Goal: Task Accomplishment & Management: Manage account settings

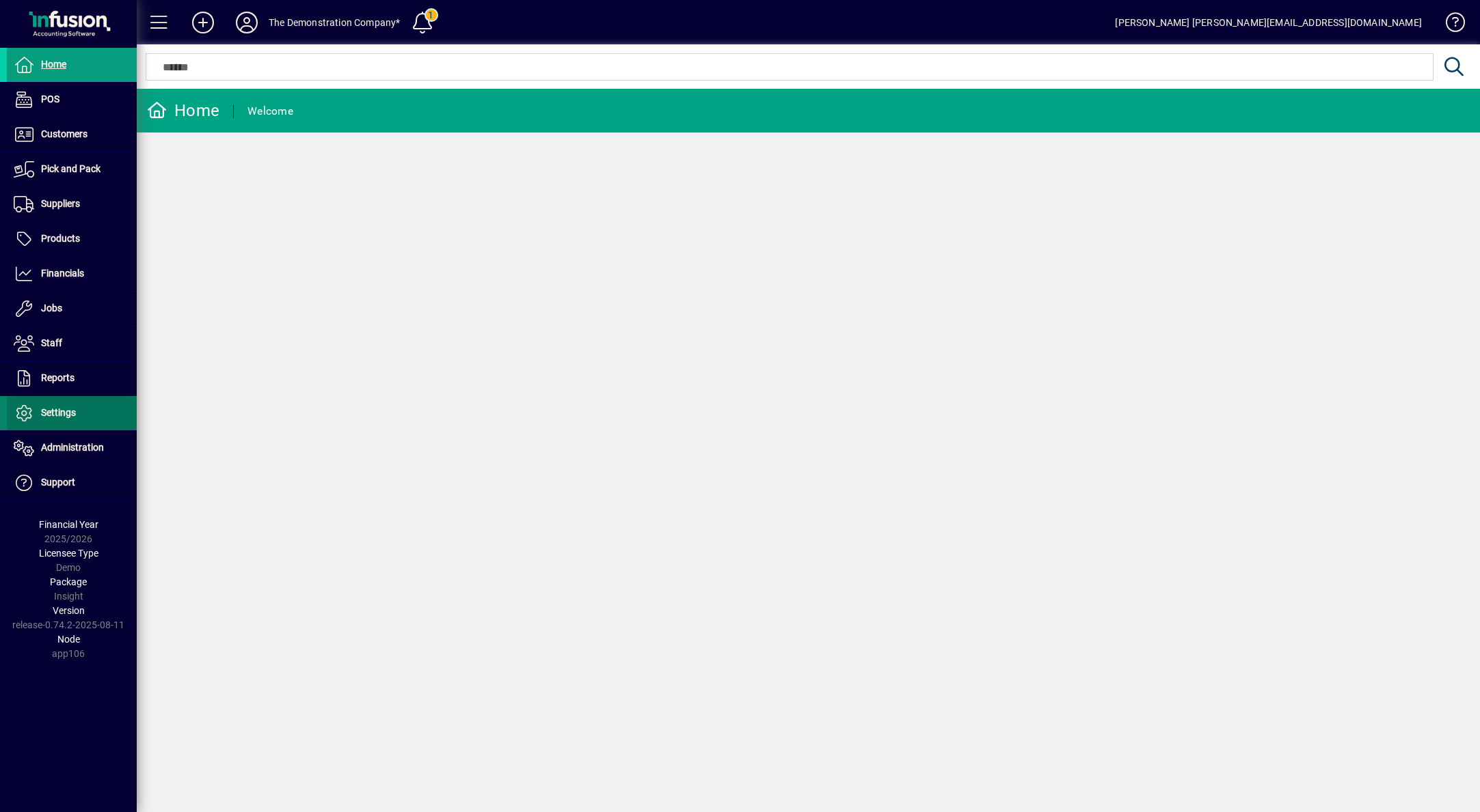
click at [53, 407] on span "Settings" at bounding box center [59, 412] width 35 height 11
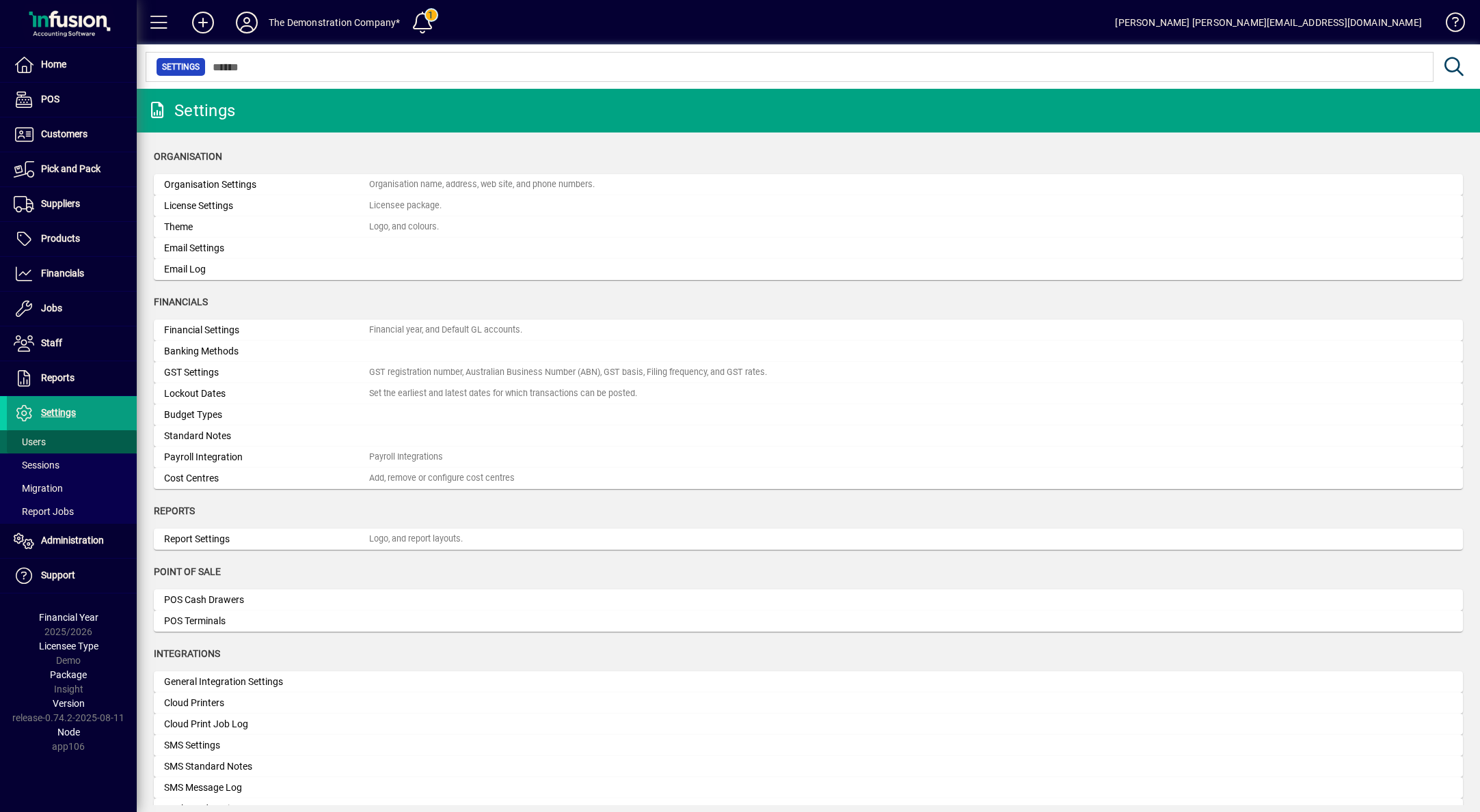
click at [25, 444] on span "Users" at bounding box center [30, 442] width 32 height 11
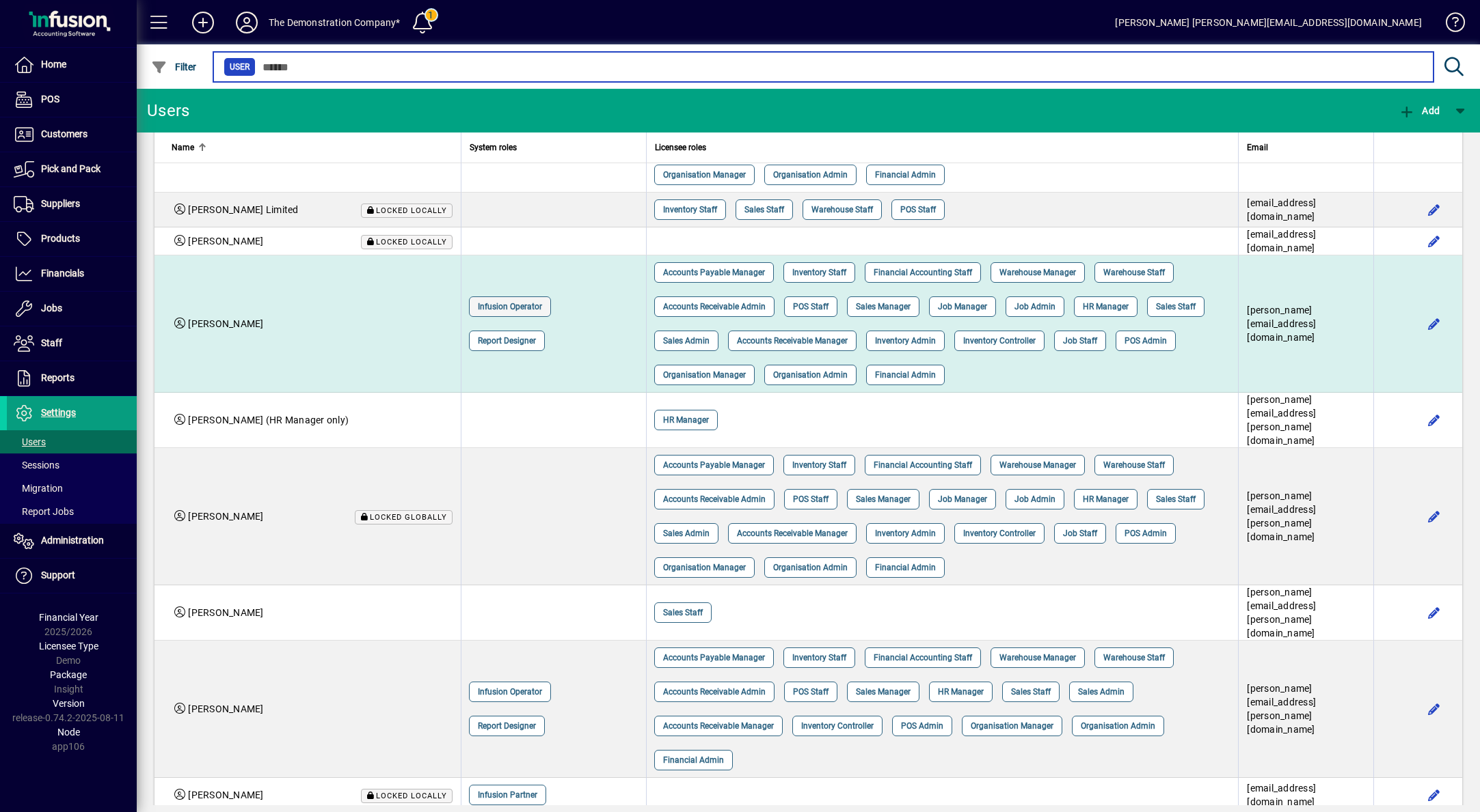
scroll to position [410, 0]
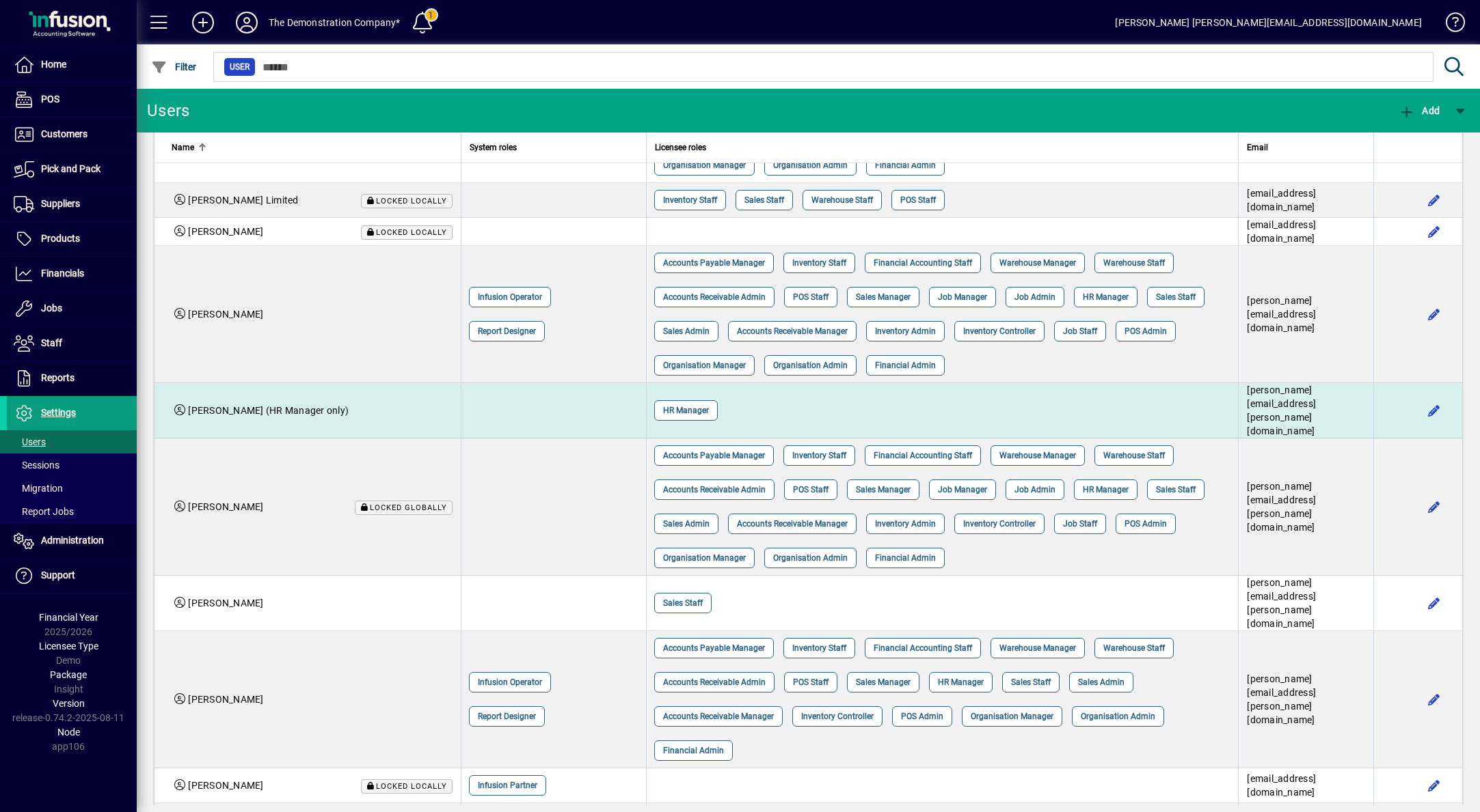
click at [773, 428] on div "HR Manager" at bounding box center [937, 410] width 575 height 34
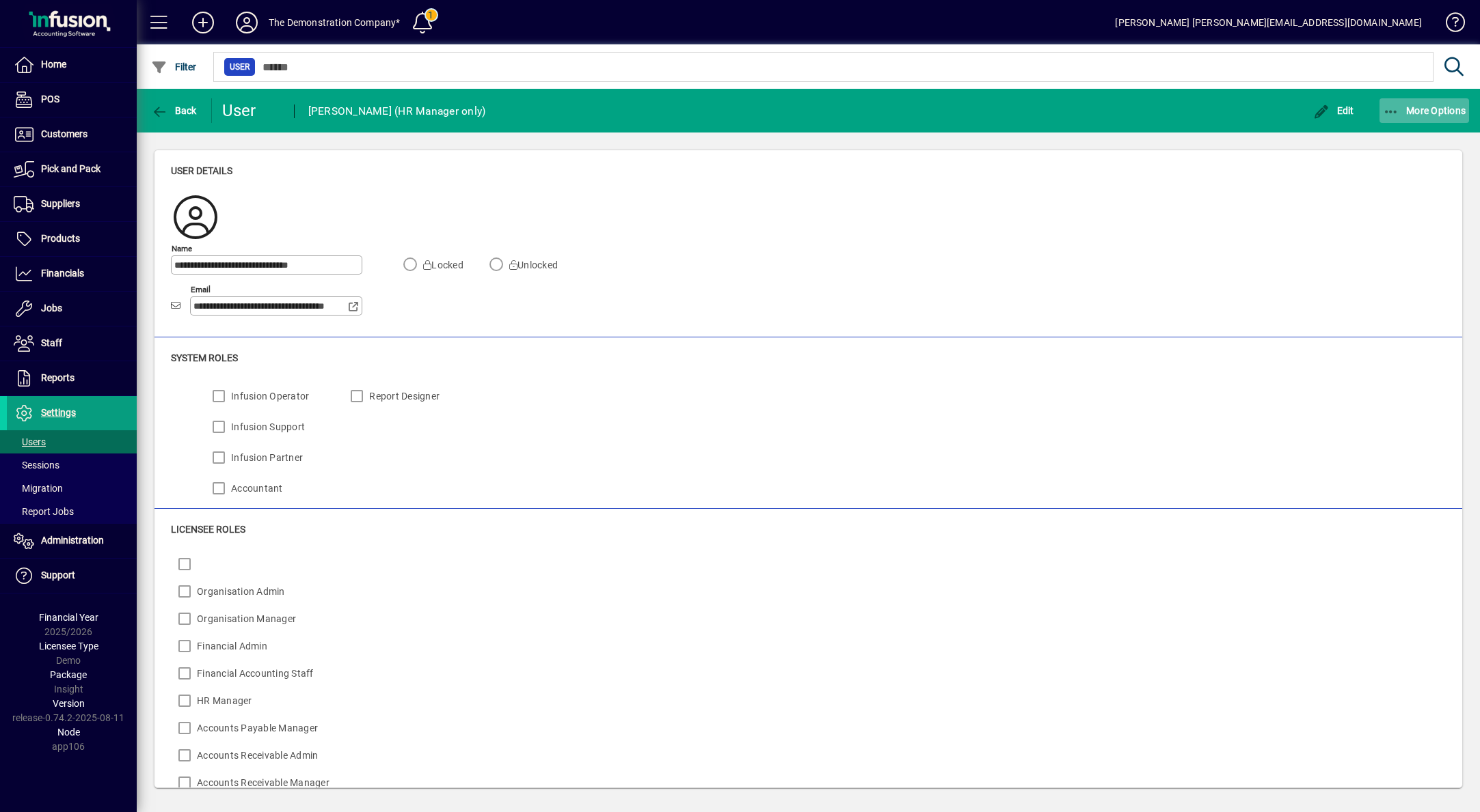
click at [1220, 113] on span "More Options" at bounding box center [1424, 110] width 83 height 11
click at [1055, 180] on div at bounding box center [740, 406] width 1480 height 812
click at [1220, 119] on span "button" at bounding box center [1334, 111] width 48 height 33
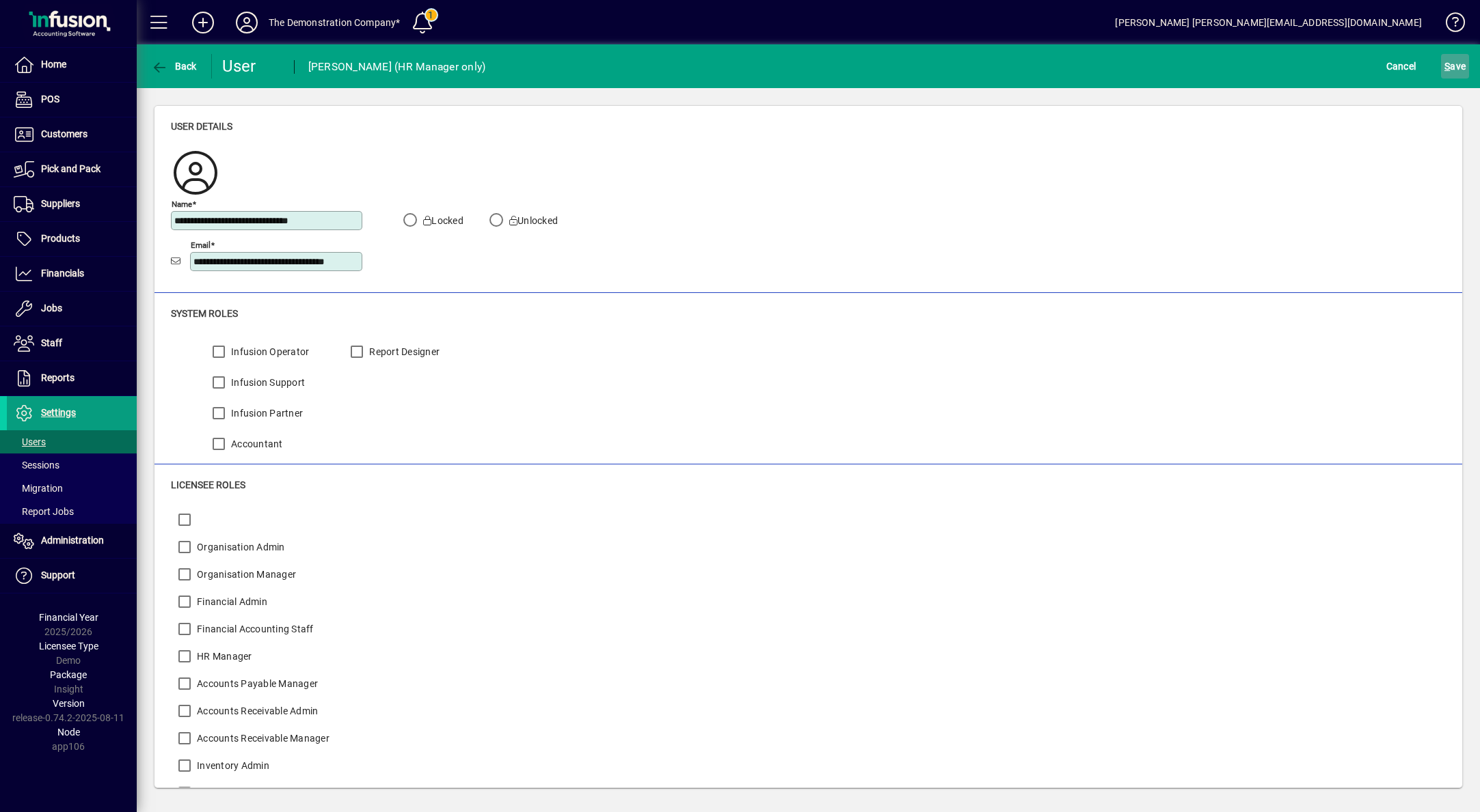
click at [1220, 71] on span "S" at bounding box center [1447, 66] width 6 height 11
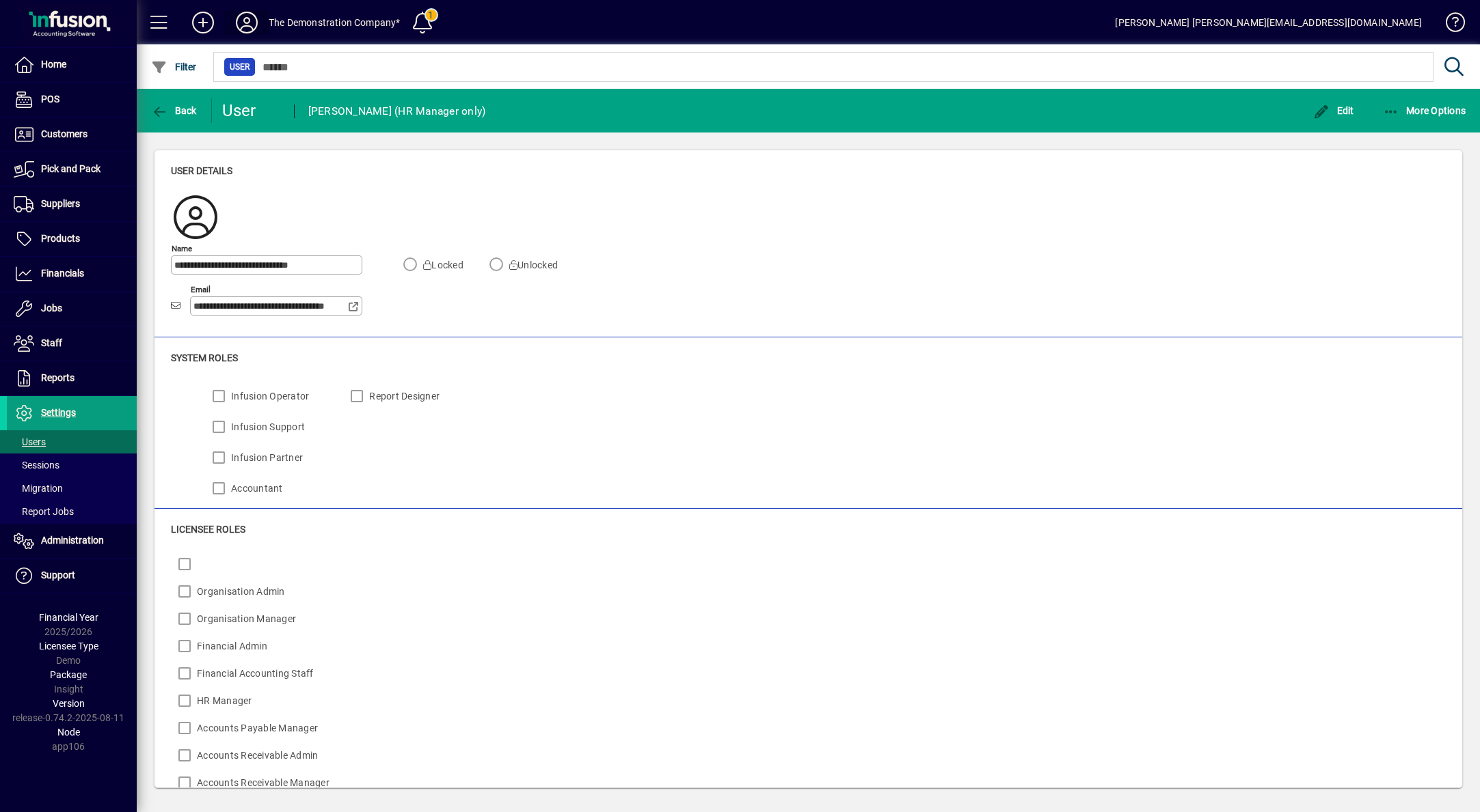
click at [249, 21] on icon at bounding box center [246, 22] width 27 height 21
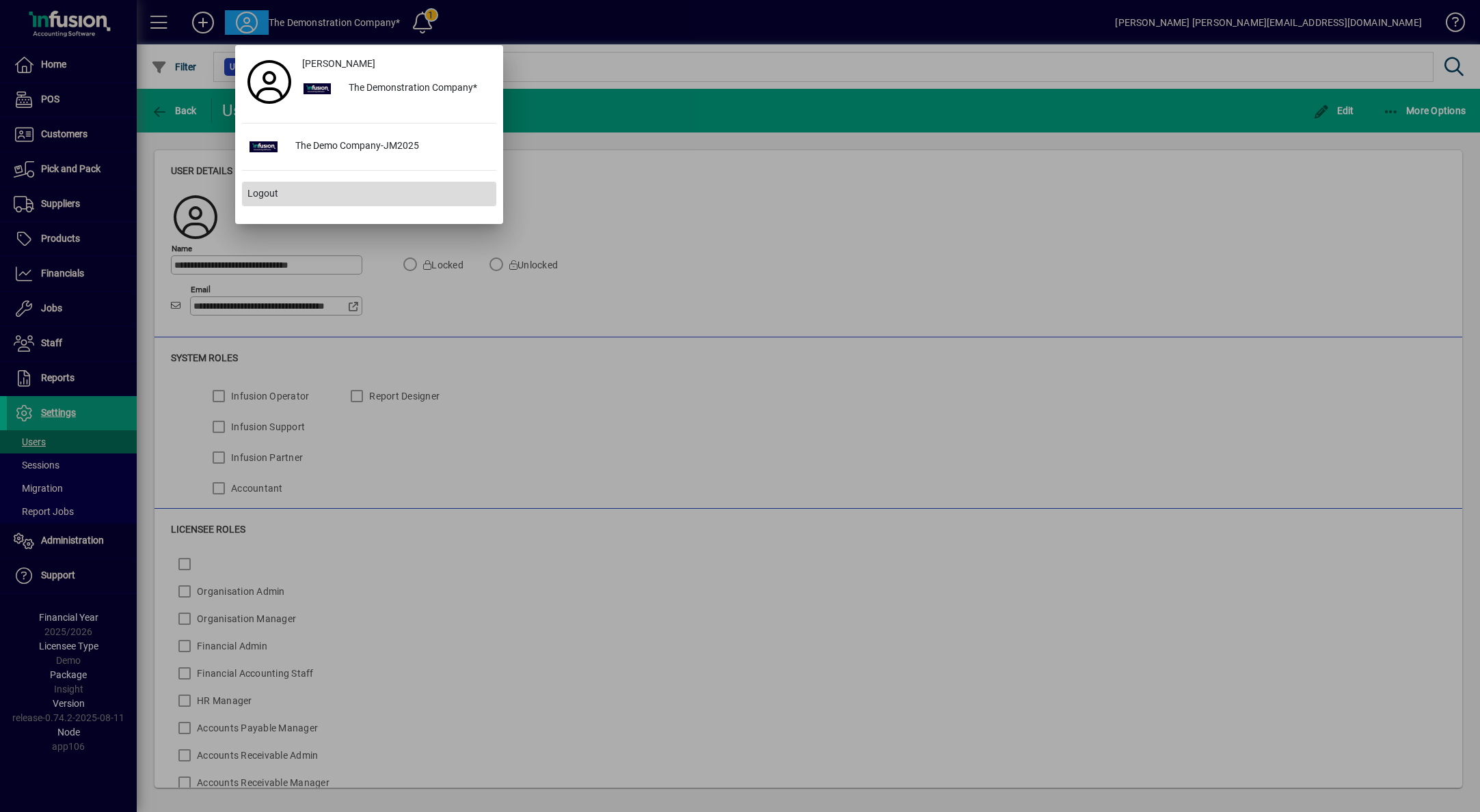
click at [261, 188] on span "Logout" at bounding box center [262, 193] width 31 height 14
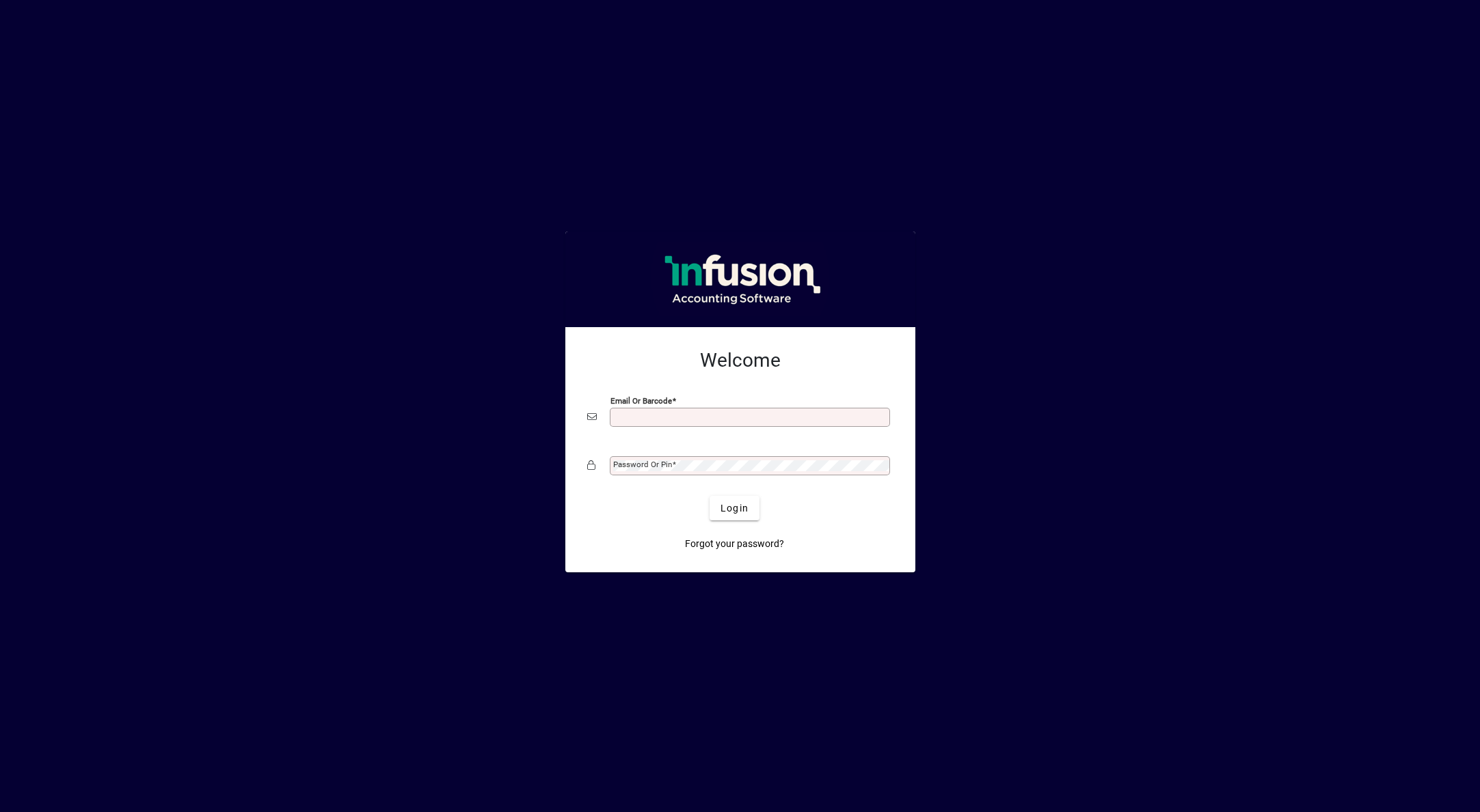
click at [677, 415] on input "Email or Barcode" at bounding box center [751, 417] width 276 height 11
type input "**********"
click at [710, 496] on button "Login" at bounding box center [735, 508] width 50 height 25
